Goal: Browse casually

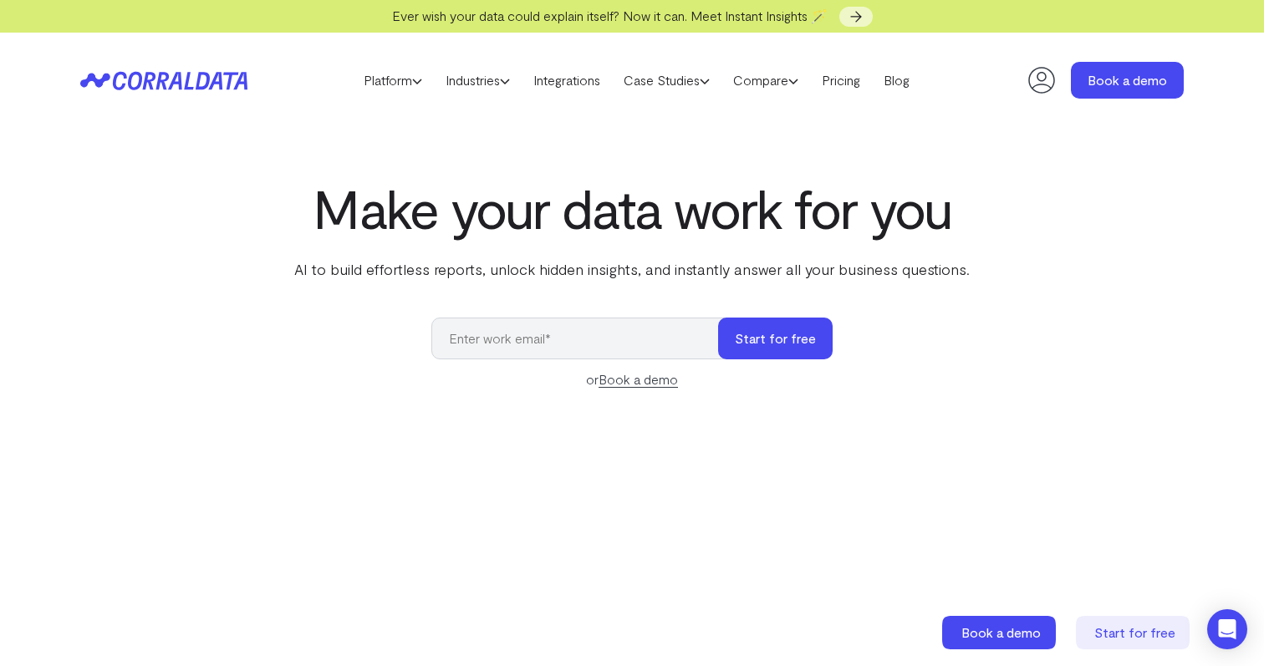
click at [1032, 82] on icon at bounding box center [1041, 80] width 33 height 33
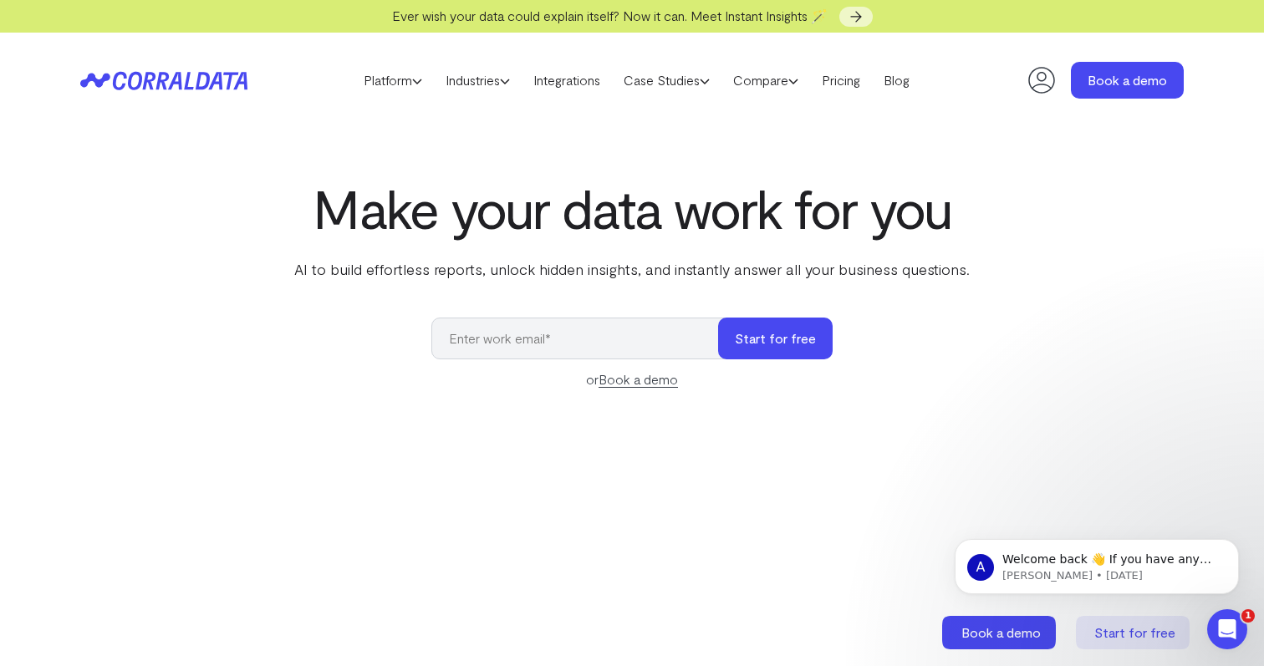
click at [1042, 87] on icon at bounding box center [1041, 80] width 33 height 33
click at [1037, 80] on icon at bounding box center [1041, 80] width 33 height 33
